Goal: Task Accomplishment & Management: Manage account settings

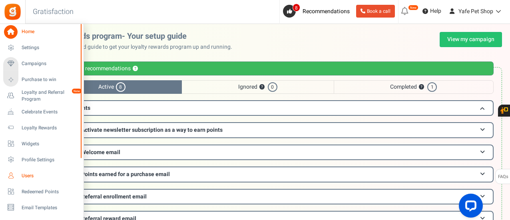
click at [28, 178] on span "Users" at bounding box center [50, 176] width 56 height 7
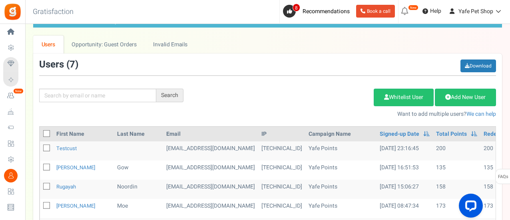
scroll to position [120, 0]
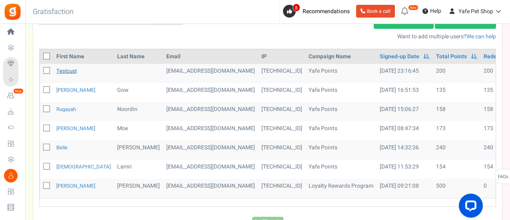
click at [65, 72] on link "testcust" at bounding box center [66, 71] width 20 height 8
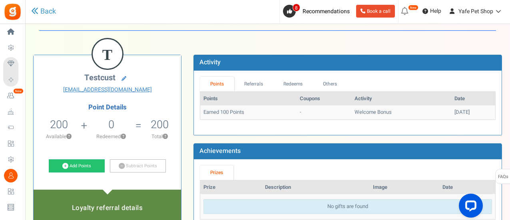
scroll to position [40, 0]
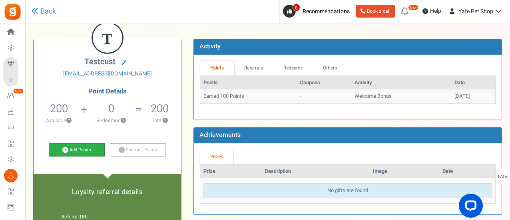
click at [74, 150] on link "Add Points" at bounding box center [77, 151] width 56 height 14
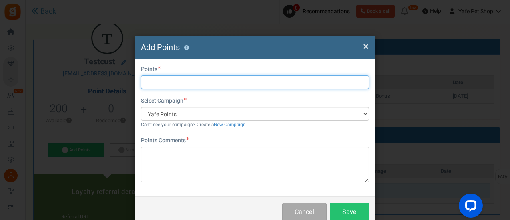
click at [174, 82] on input "text" at bounding box center [255, 83] width 228 height 14
type input "400"
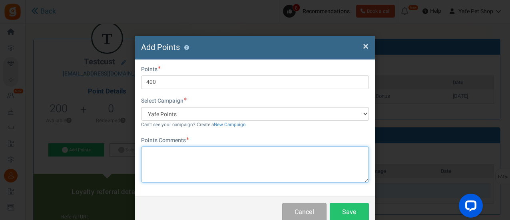
click at [178, 155] on textarea at bounding box center [255, 165] width 228 height 36
type textarea "Bonus"
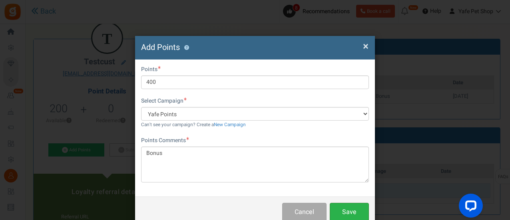
click at [336, 206] on button "Save" at bounding box center [349, 212] width 39 height 19
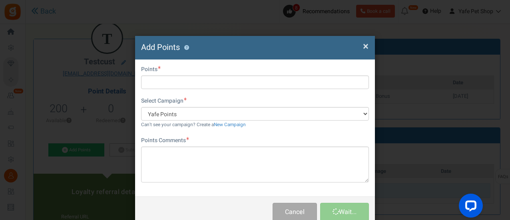
scroll to position [0, 0]
